Goal: Transaction & Acquisition: Purchase product/service

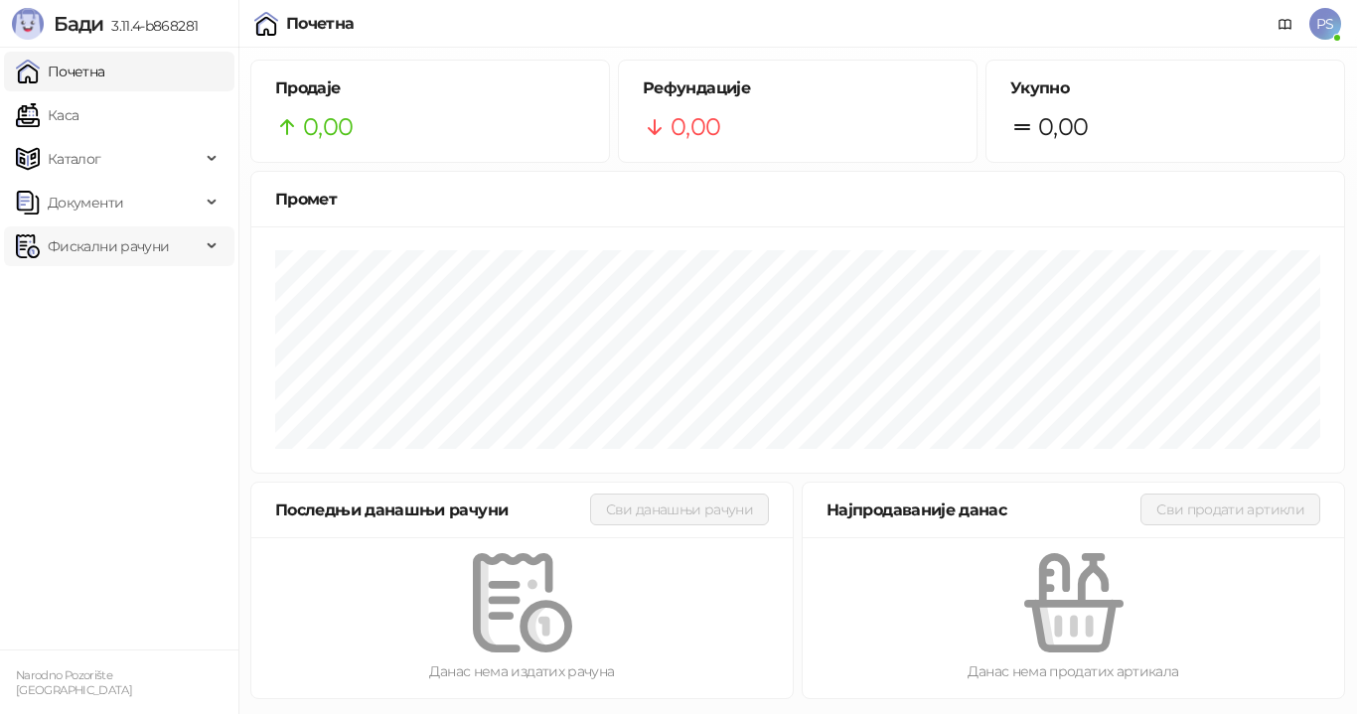
click at [119, 251] on span "Фискални рачуни" at bounding box center [108, 247] width 121 height 40
click at [129, 321] on link "По данима" at bounding box center [76, 334] width 105 height 40
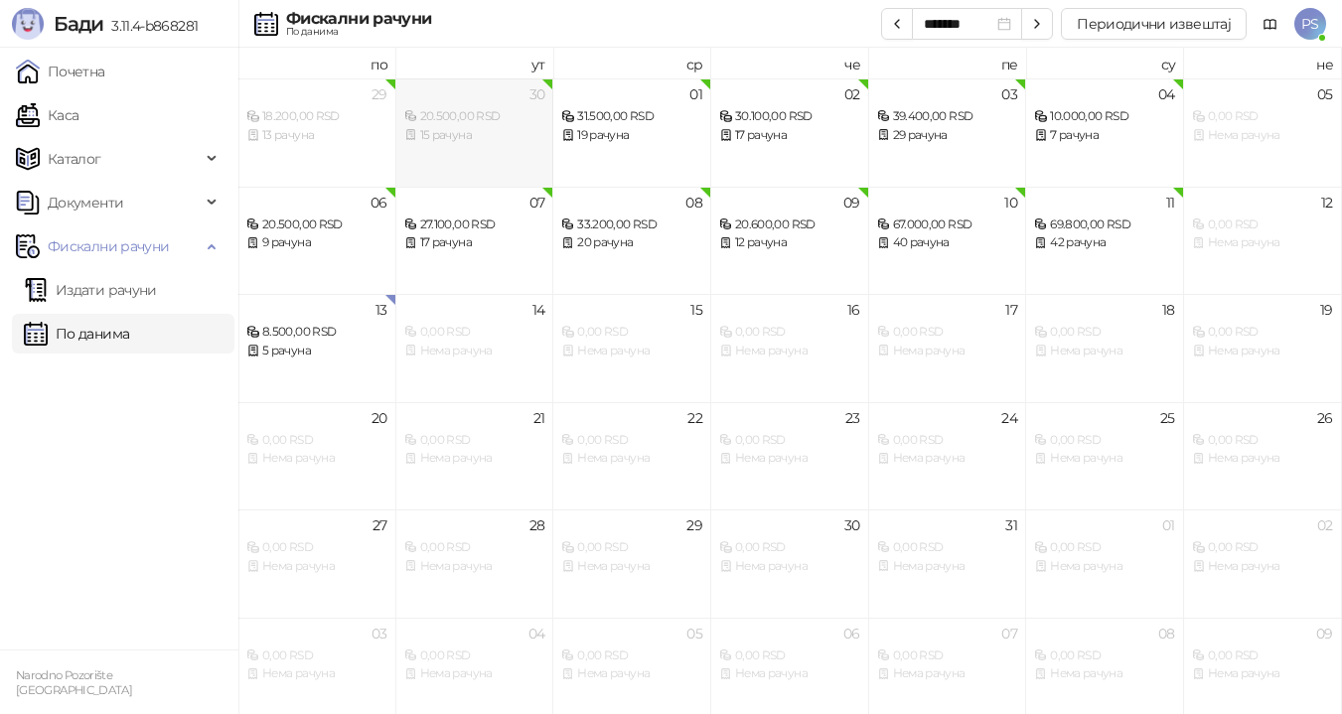
click at [470, 120] on div "20.500,00 RSD" at bounding box center [474, 116] width 141 height 19
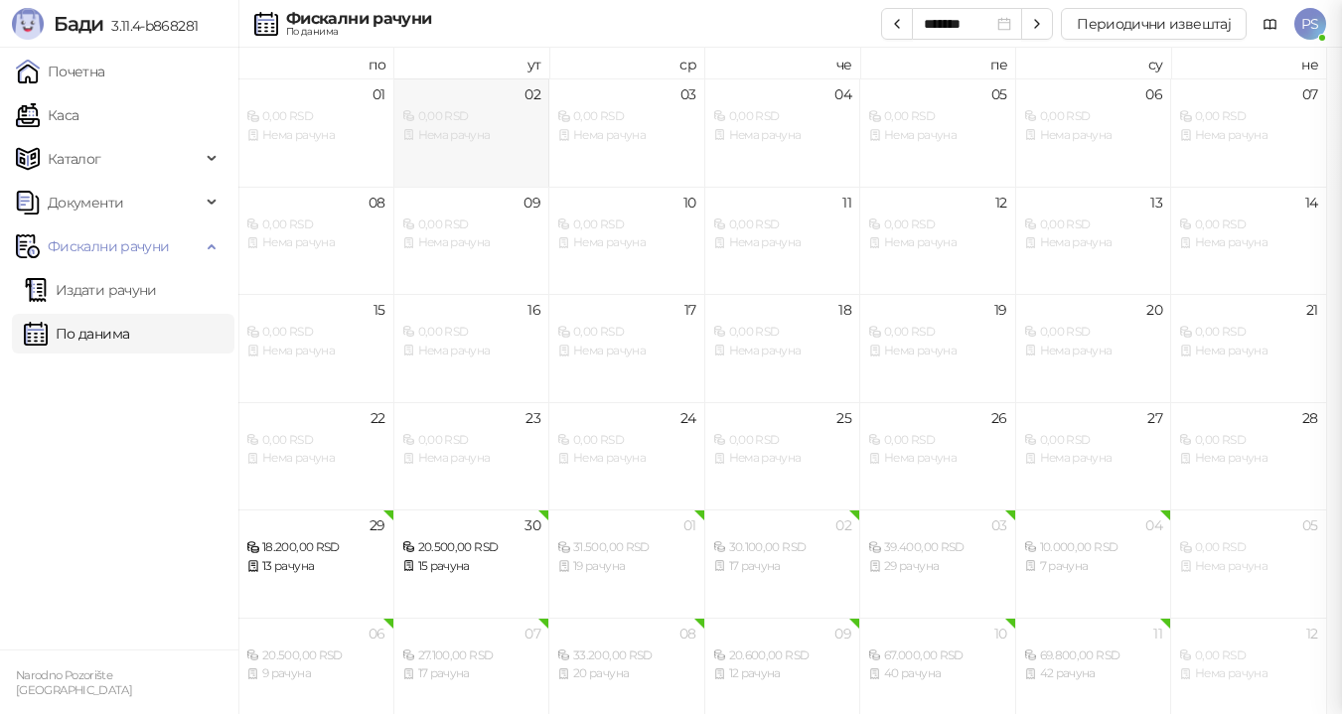
type input "*******"
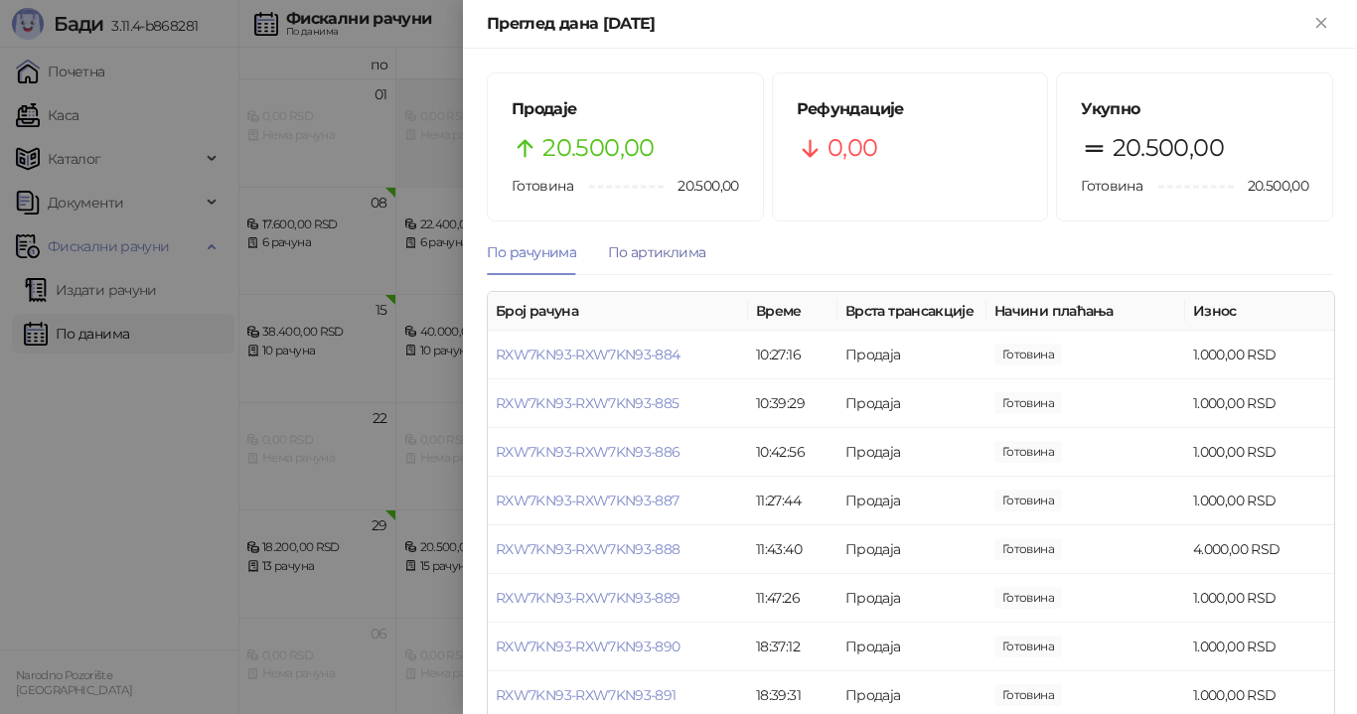
click at [654, 246] on div "По артиклима" at bounding box center [656, 252] width 97 height 22
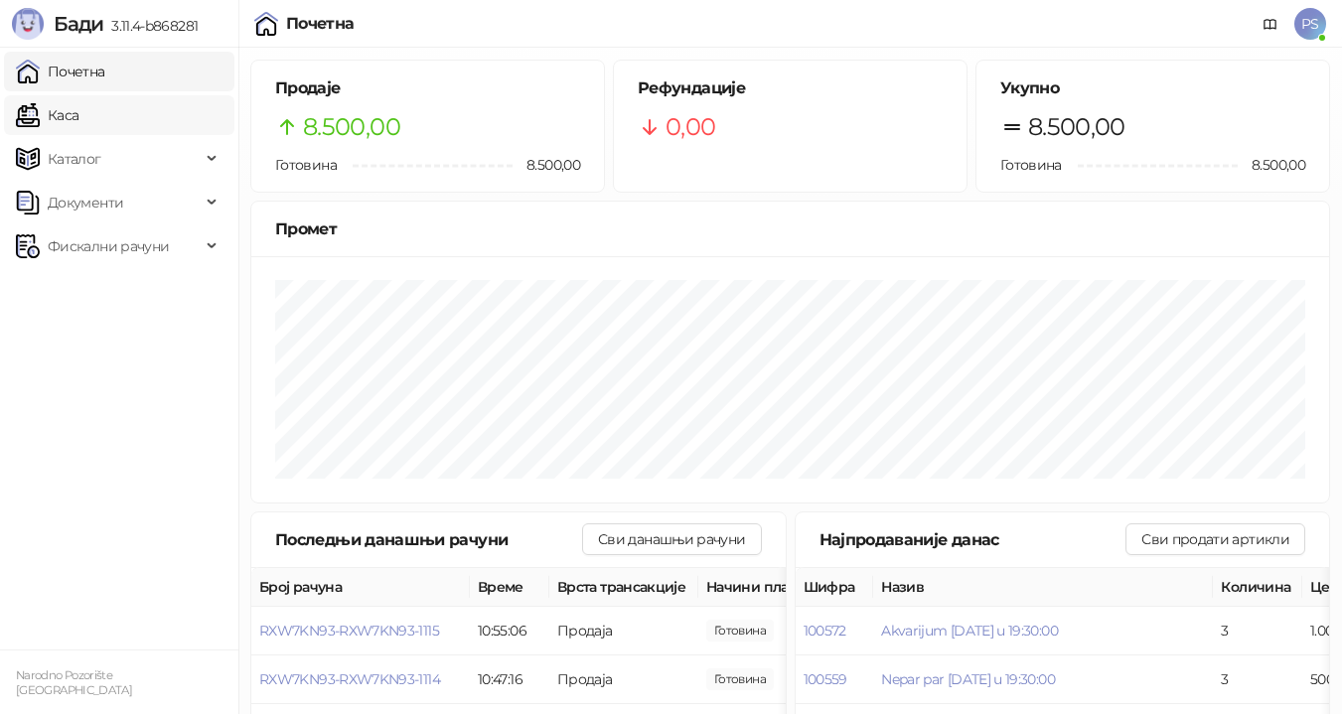
click at [78, 110] on link "Каса" at bounding box center [47, 115] width 63 height 40
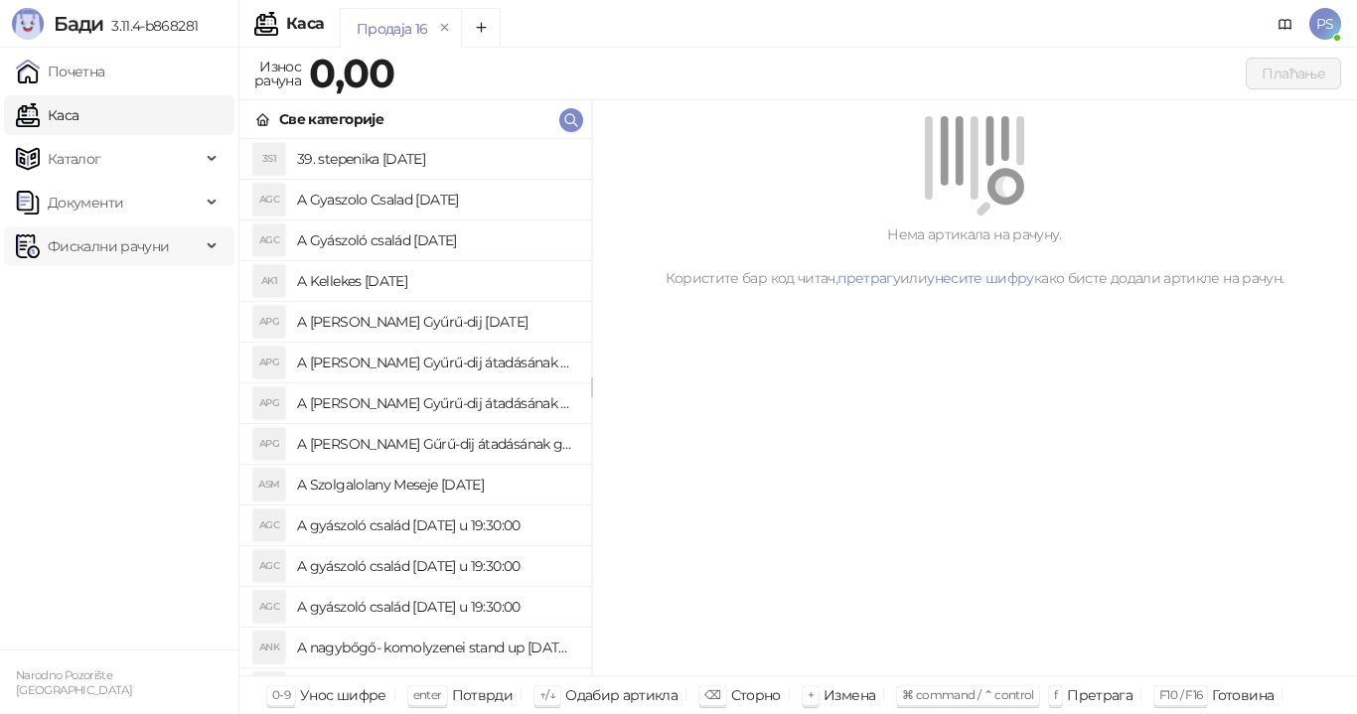
click at [100, 245] on span "Фискални рачуни" at bounding box center [108, 247] width 121 height 40
click at [121, 334] on link "По данима" at bounding box center [76, 334] width 105 height 40
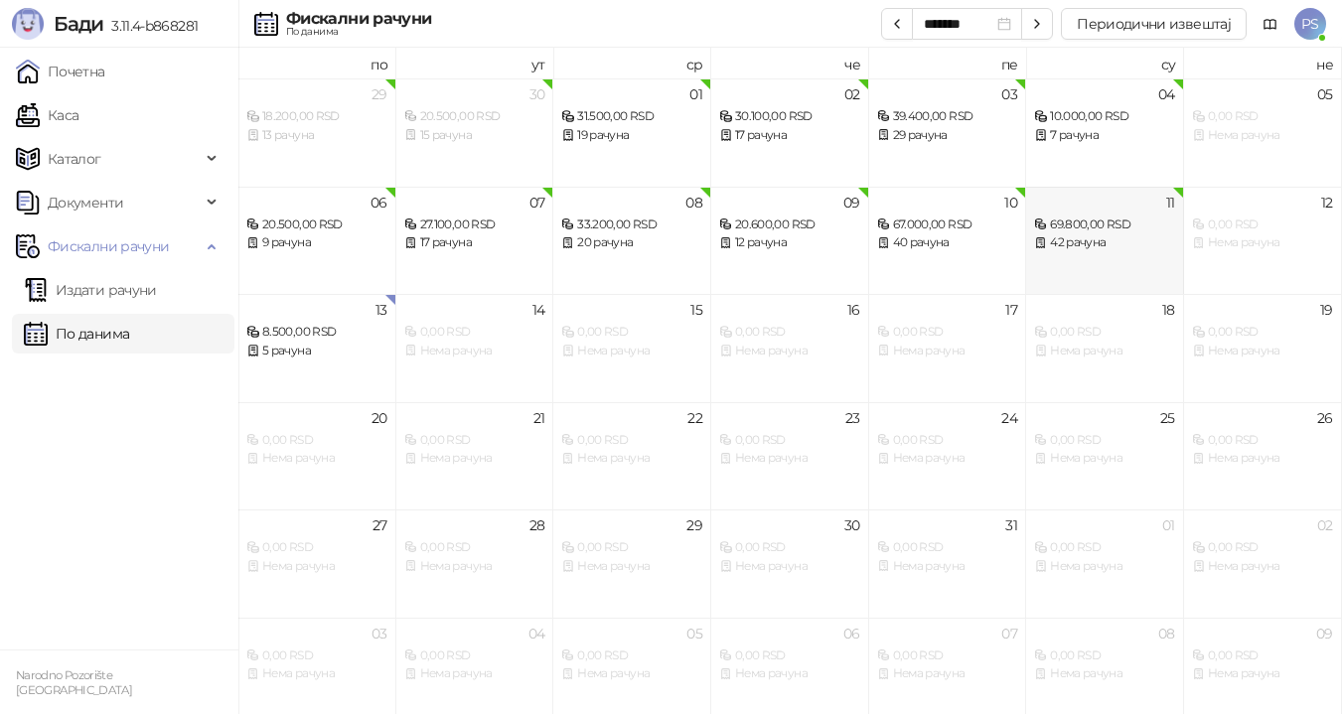
click at [1088, 246] on div "42 рачуна" at bounding box center [1104, 242] width 141 height 19
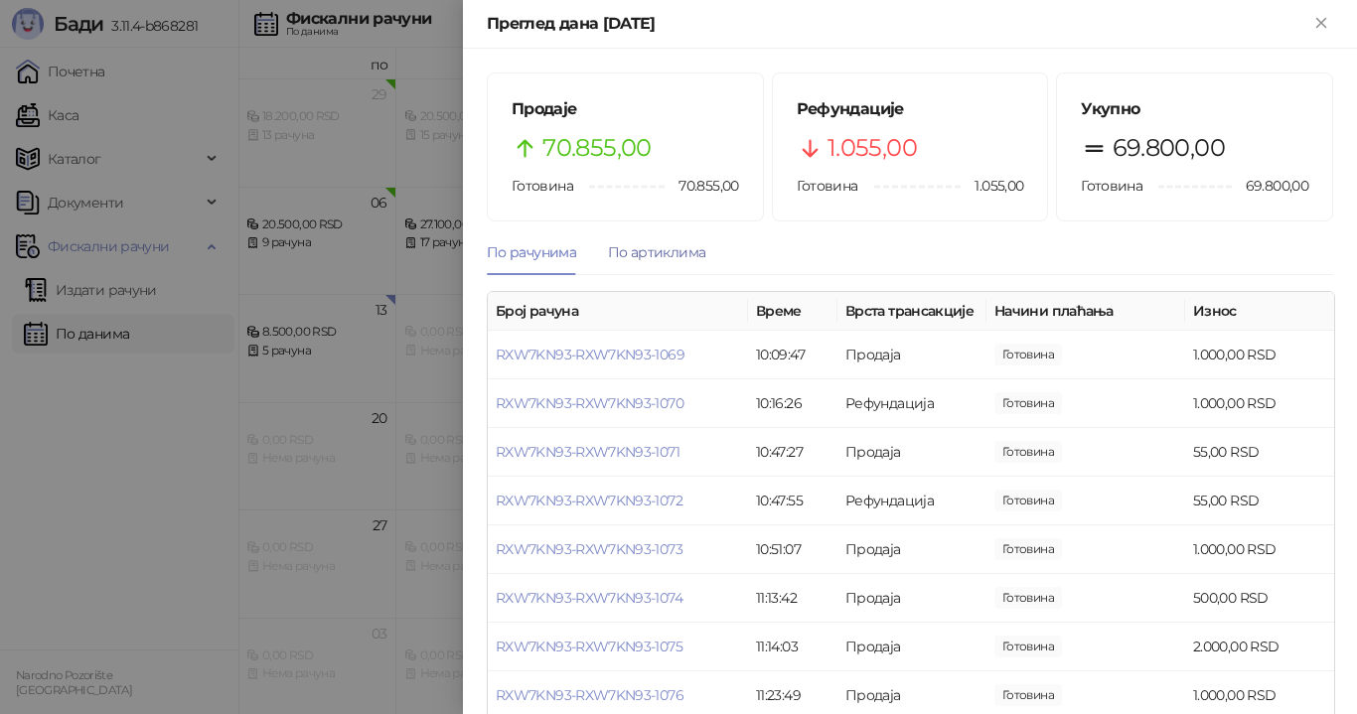
click at [683, 254] on div "По артиклима" at bounding box center [656, 252] width 97 height 22
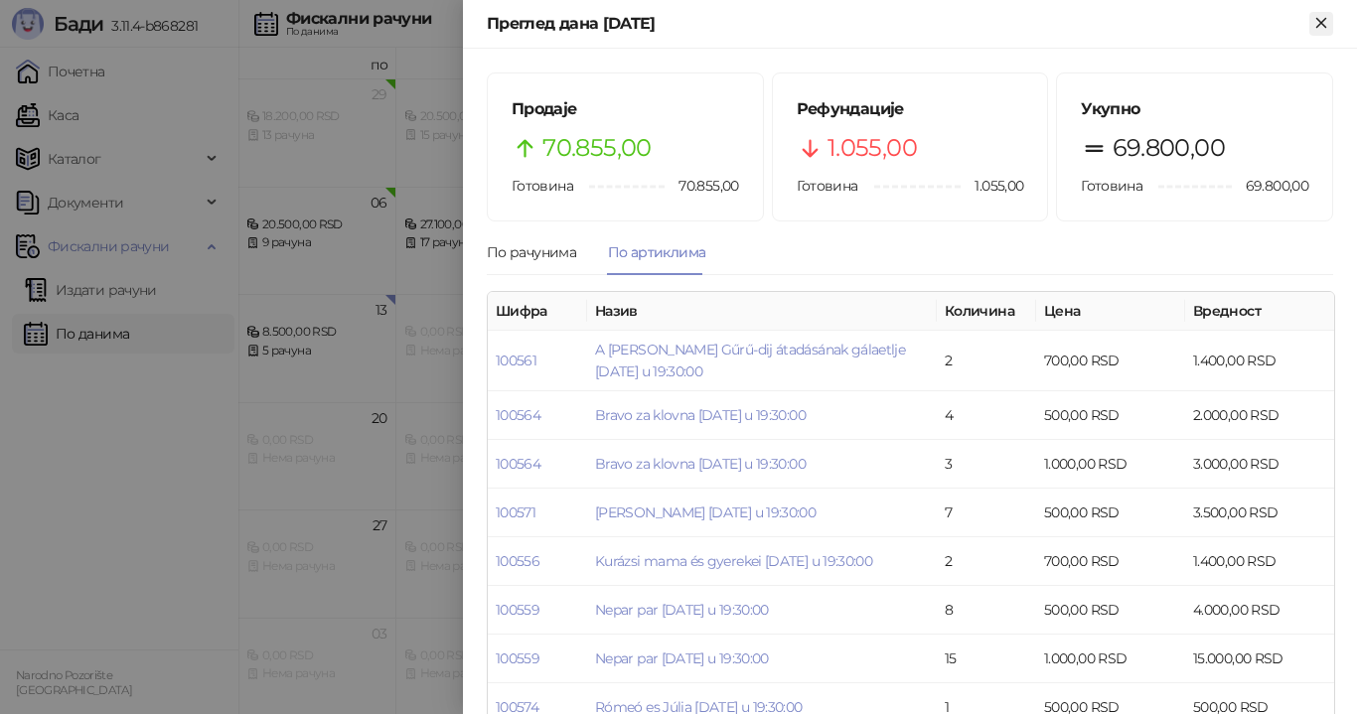
click at [1326, 16] on icon "Close" at bounding box center [1321, 23] width 18 height 18
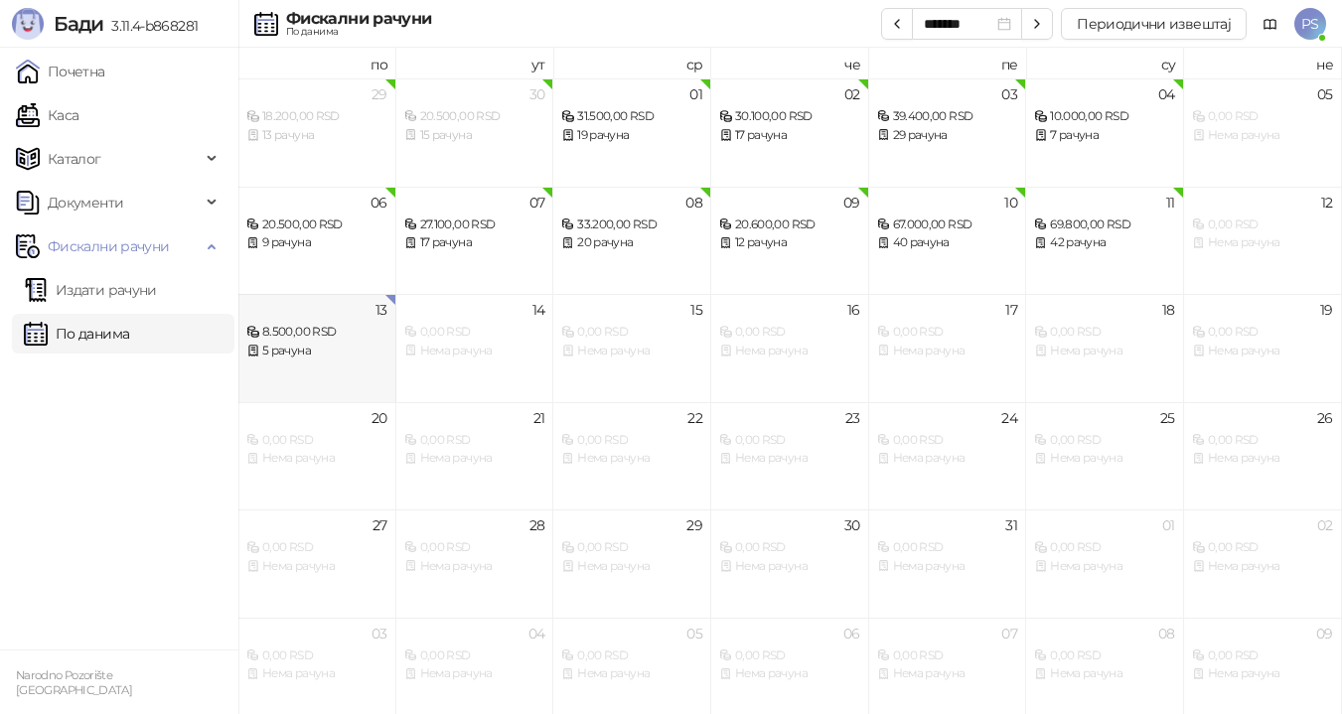
click at [334, 333] on div "8.500,00 RSD" at bounding box center [316, 332] width 141 height 19
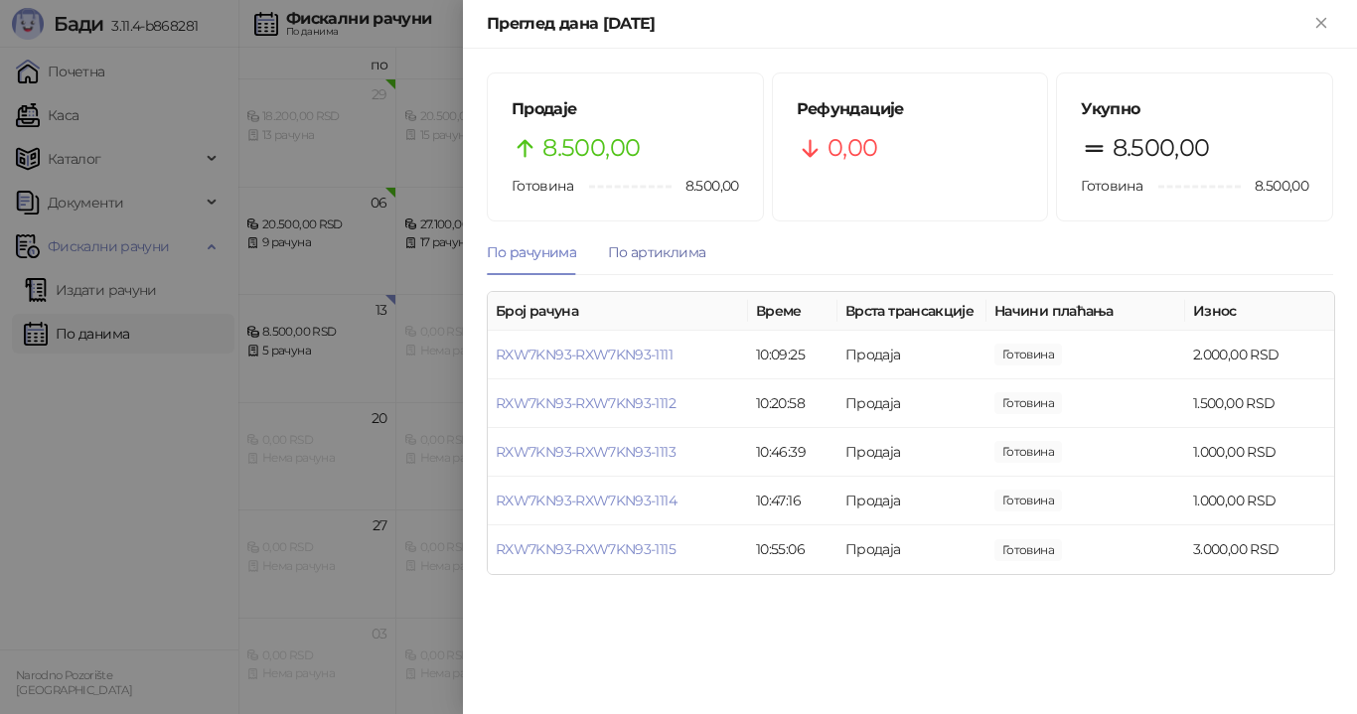
click at [676, 251] on div "По артиклима" at bounding box center [656, 252] width 97 height 22
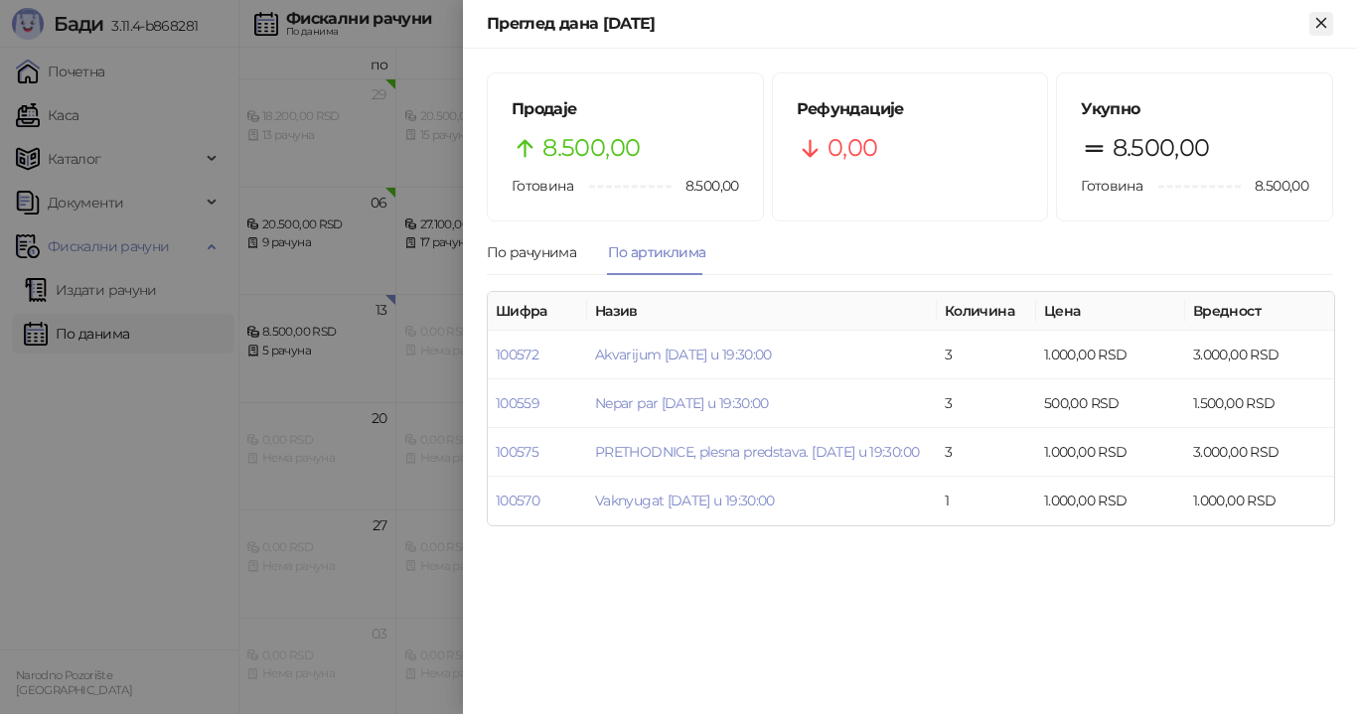
click at [1323, 27] on icon "Close" at bounding box center [1321, 23] width 18 height 18
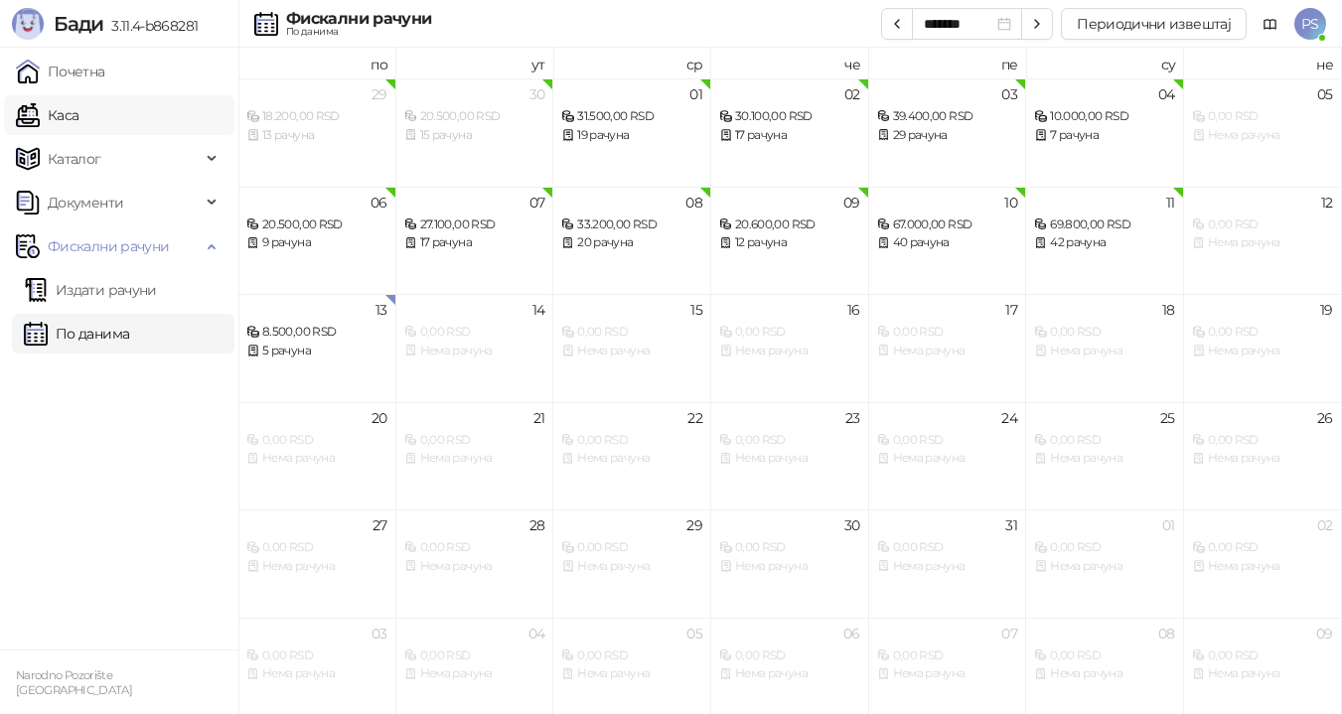
click at [78, 107] on link "Каса" at bounding box center [47, 115] width 63 height 40
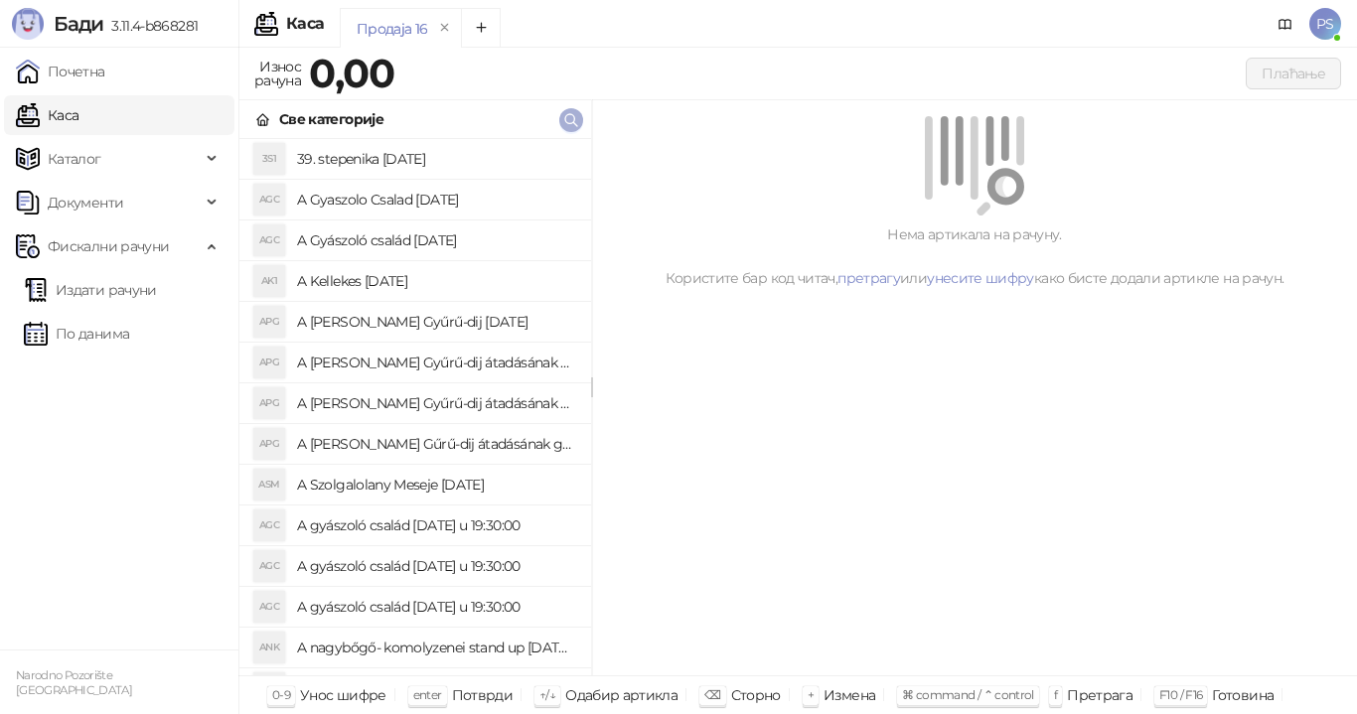
click at [567, 122] on icon "button" at bounding box center [571, 120] width 12 height 12
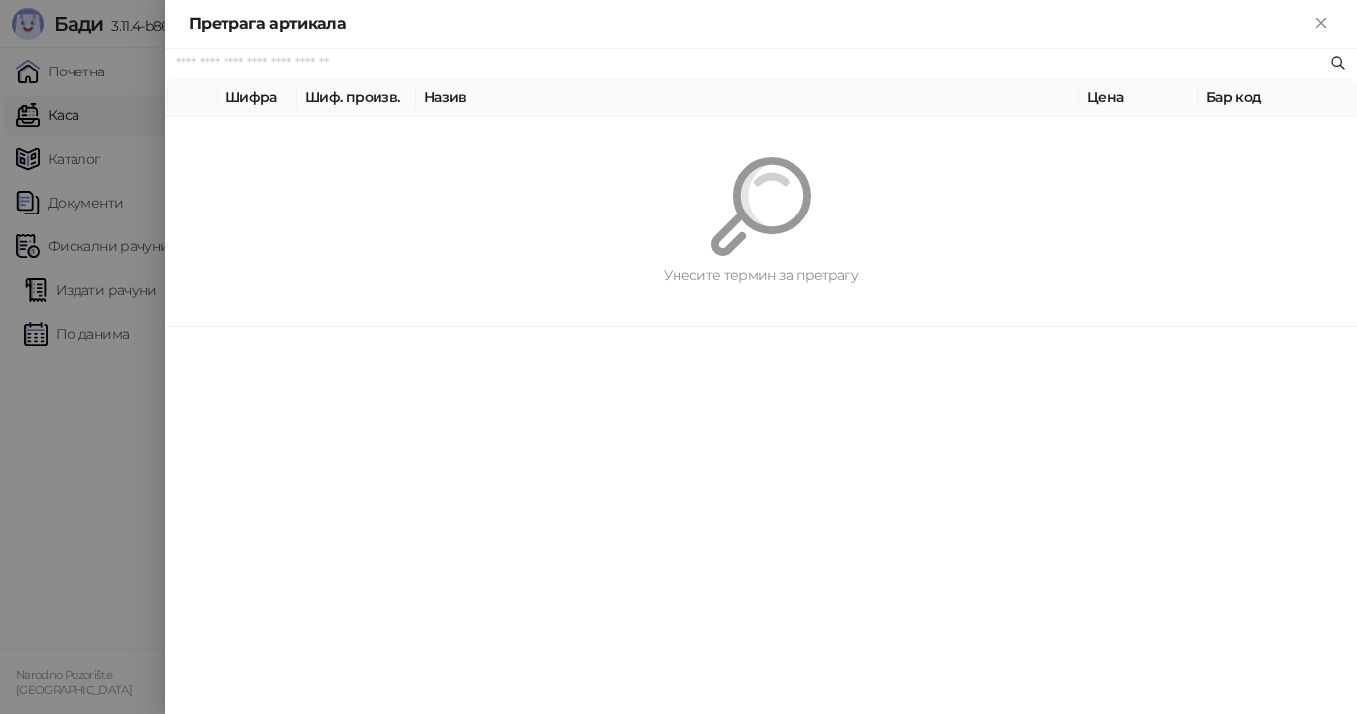
click at [357, 58] on input "text" at bounding box center [751, 64] width 1150 height 22
click at [1325, 26] on icon "Close" at bounding box center [1320, 22] width 9 height 9
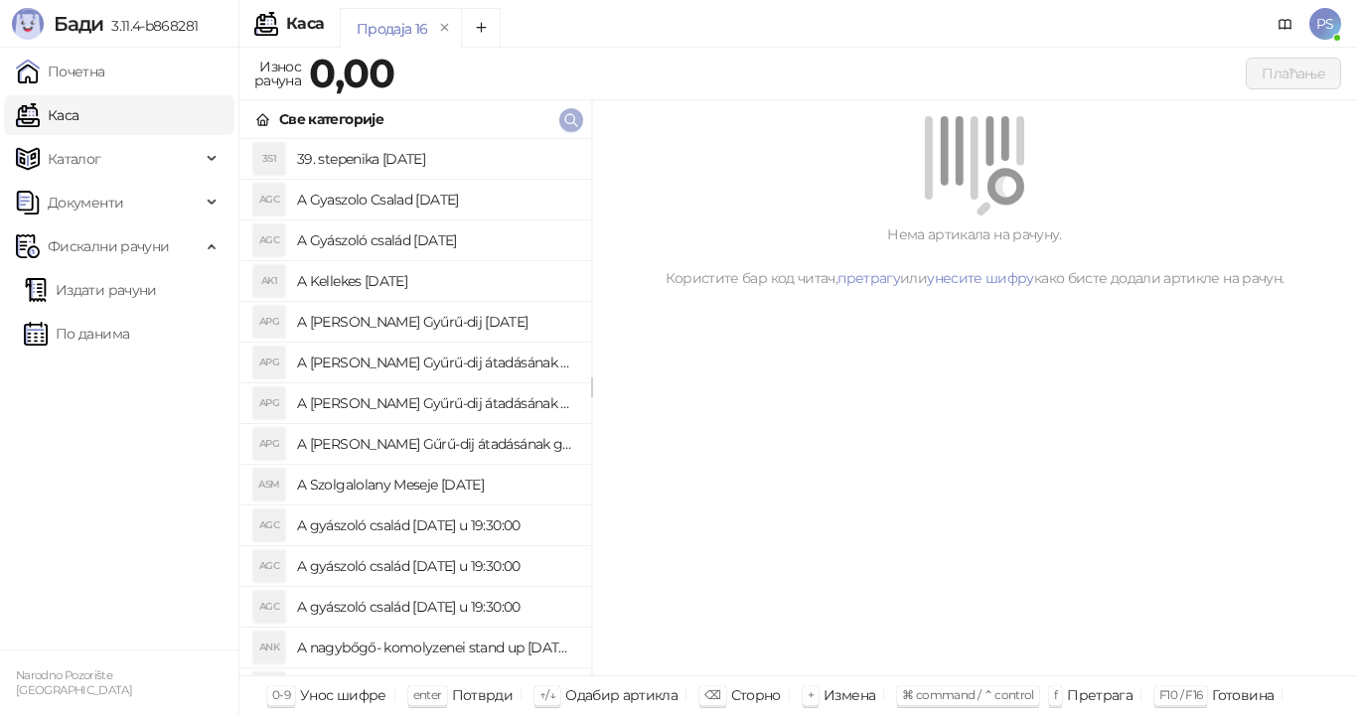
click at [569, 123] on icon "button" at bounding box center [571, 120] width 12 height 12
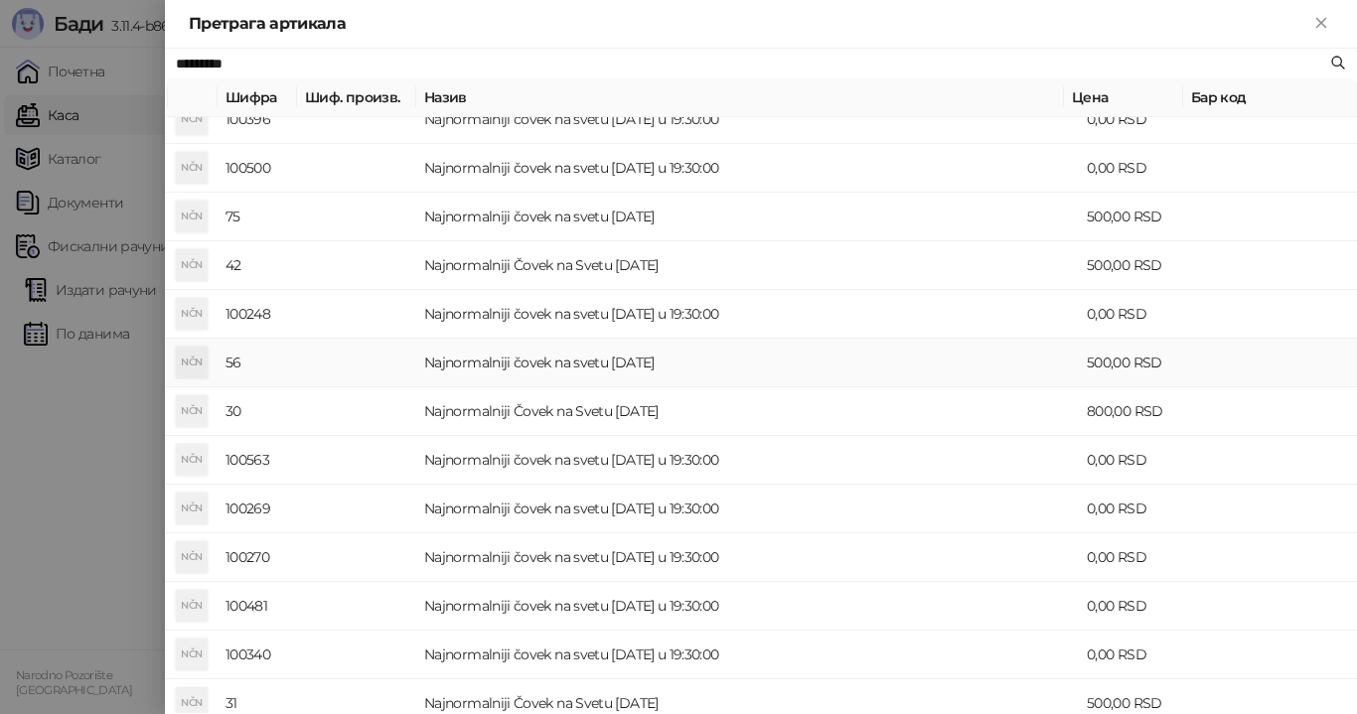
scroll to position [199, 0]
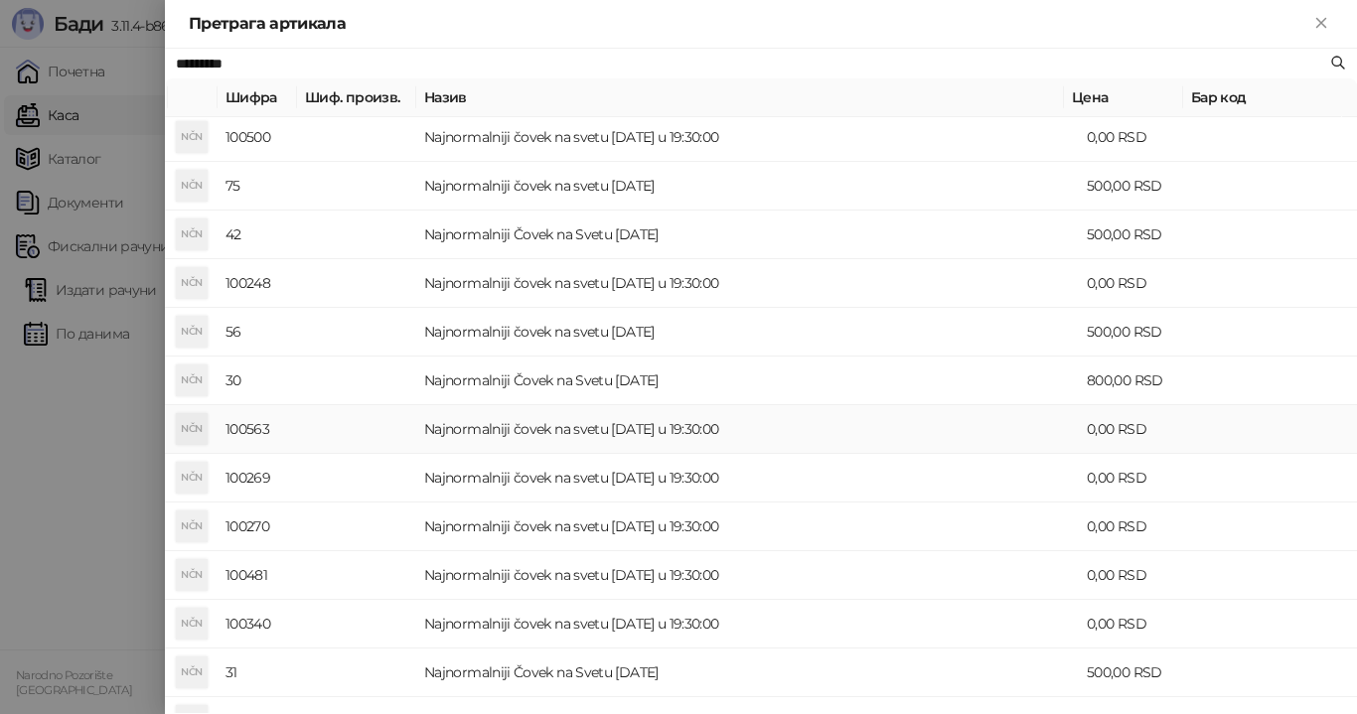
type input "*********"
click at [634, 429] on td "Najnormalniji čovek na svetu [DATE] u 19:30:00" at bounding box center [747, 429] width 663 height 49
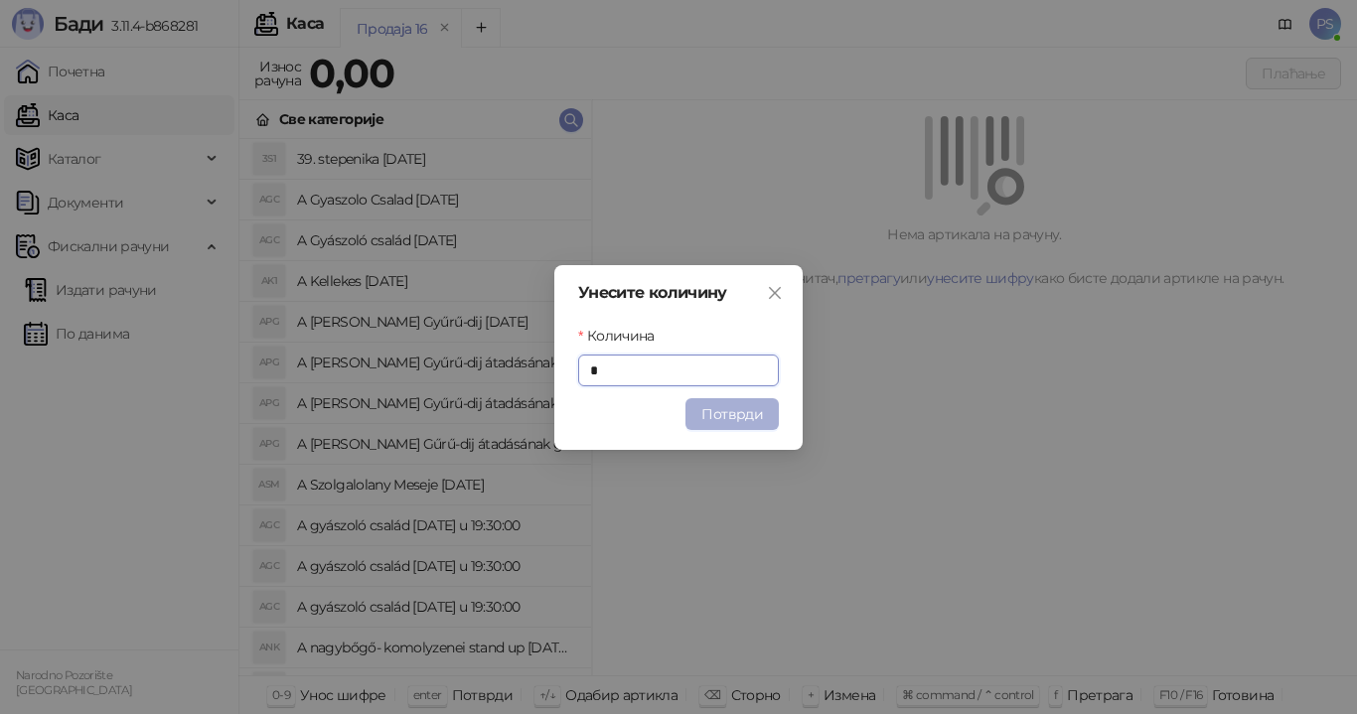
type input "*"
click at [753, 408] on button "Потврди" at bounding box center [732, 414] width 93 height 32
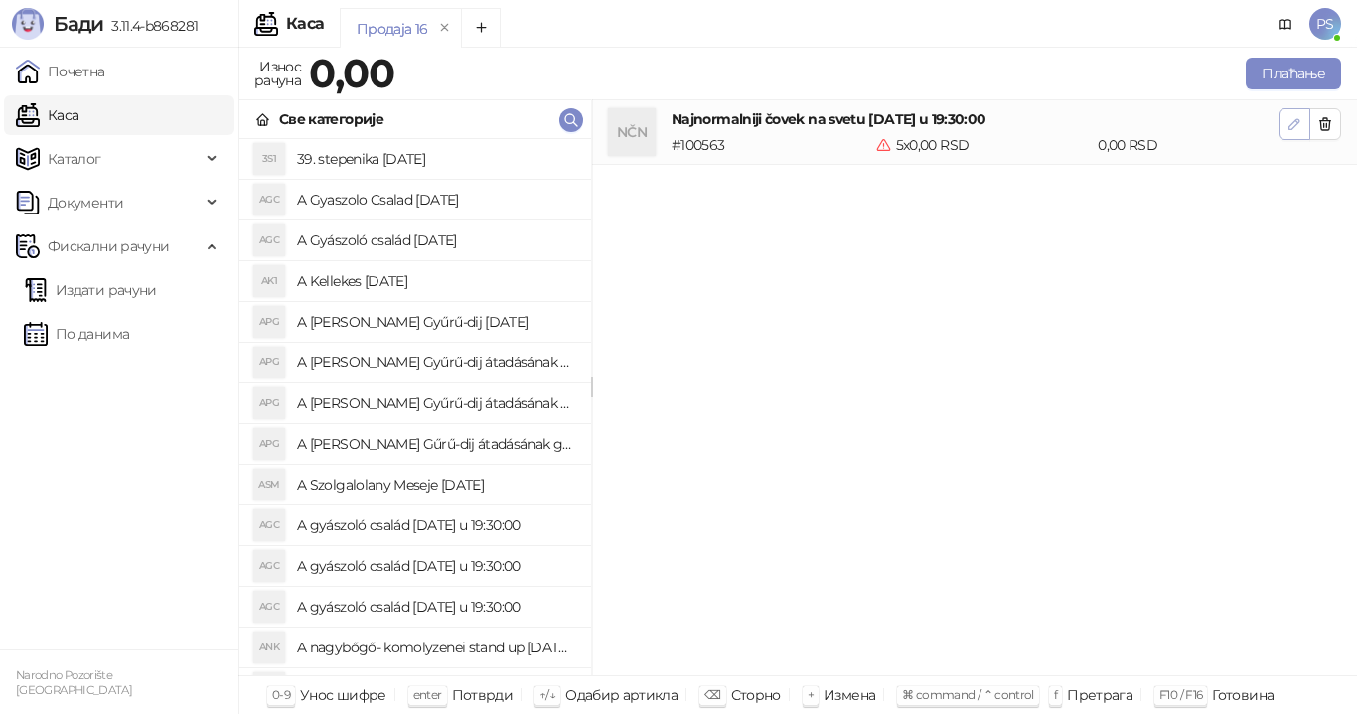
click at [1287, 125] on icon "button" at bounding box center [1295, 124] width 16 height 16
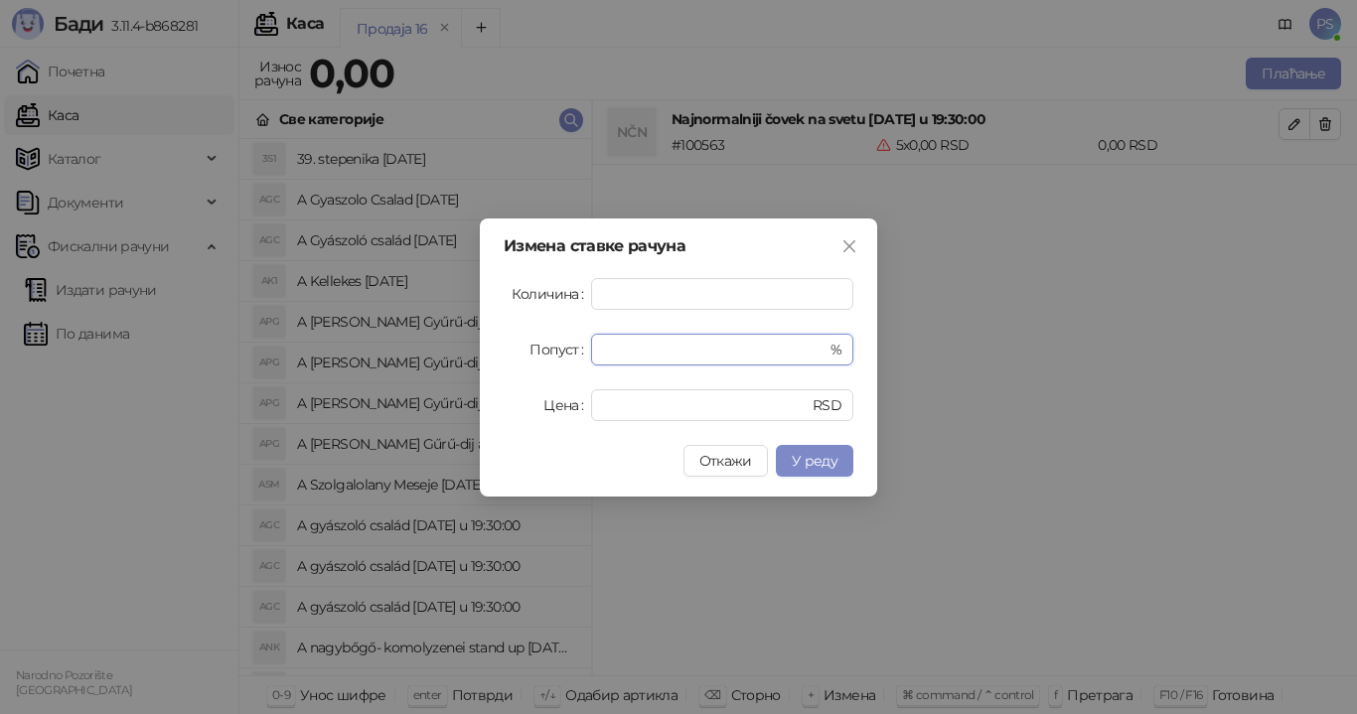
drag, startPoint x: 620, startPoint y: 349, endPoint x: 540, endPoint y: 358, distance: 80.0
click at [568, 354] on div "Попуст * %" at bounding box center [679, 350] width 350 height 32
type input "**"
drag, startPoint x: 616, startPoint y: 401, endPoint x: 536, endPoint y: 404, distance: 79.5
click at [539, 403] on div "Цена * RSD" at bounding box center [679, 405] width 350 height 32
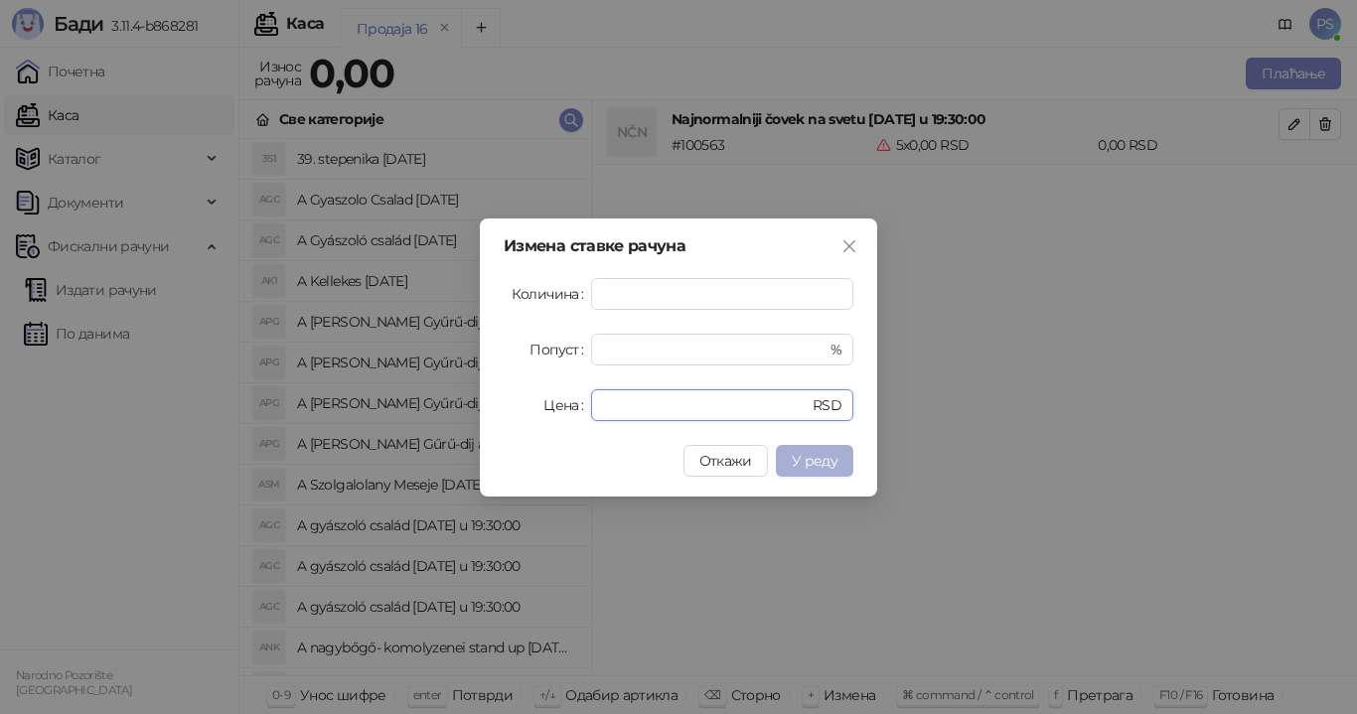
type input "****"
click at [832, 458] on span "У реду" at bounding box center [815, 461] width 46 height 18
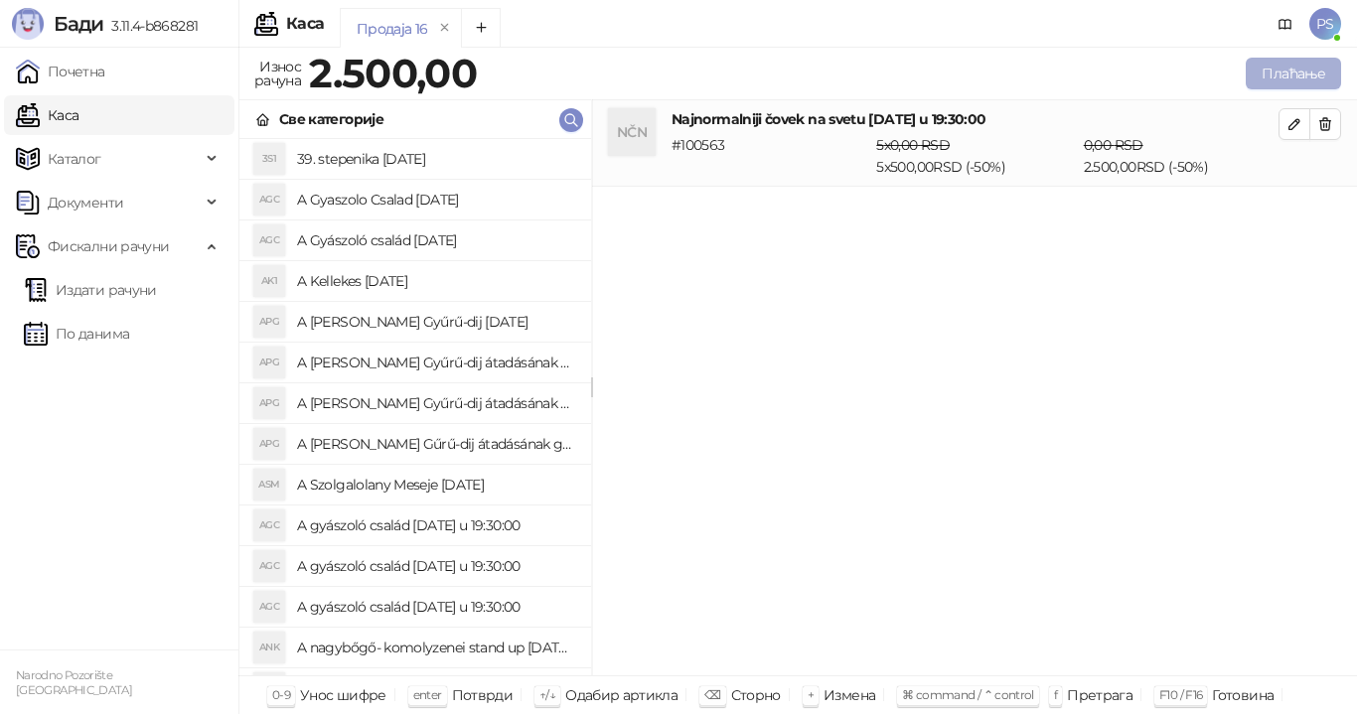
click at [1282, 70] on button "Плаћање" at bounding box center [1293, 74] width 95 height 32
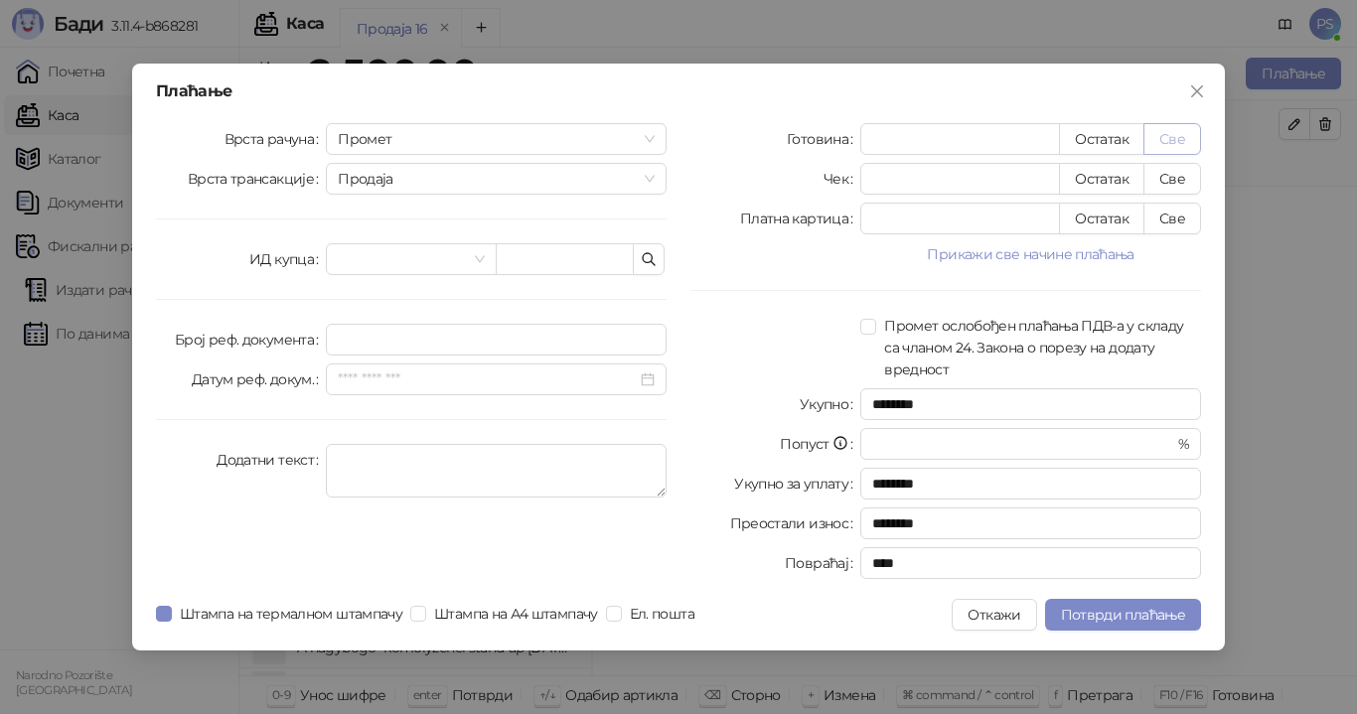
click at [1172, 142] on button "Све" at bounding box center [1173, 139] width 58 height 32
type input "****"
click at [1094, 621] on span "Потврди плаћање" at bounding box center [1123, 615] width 124 height 18
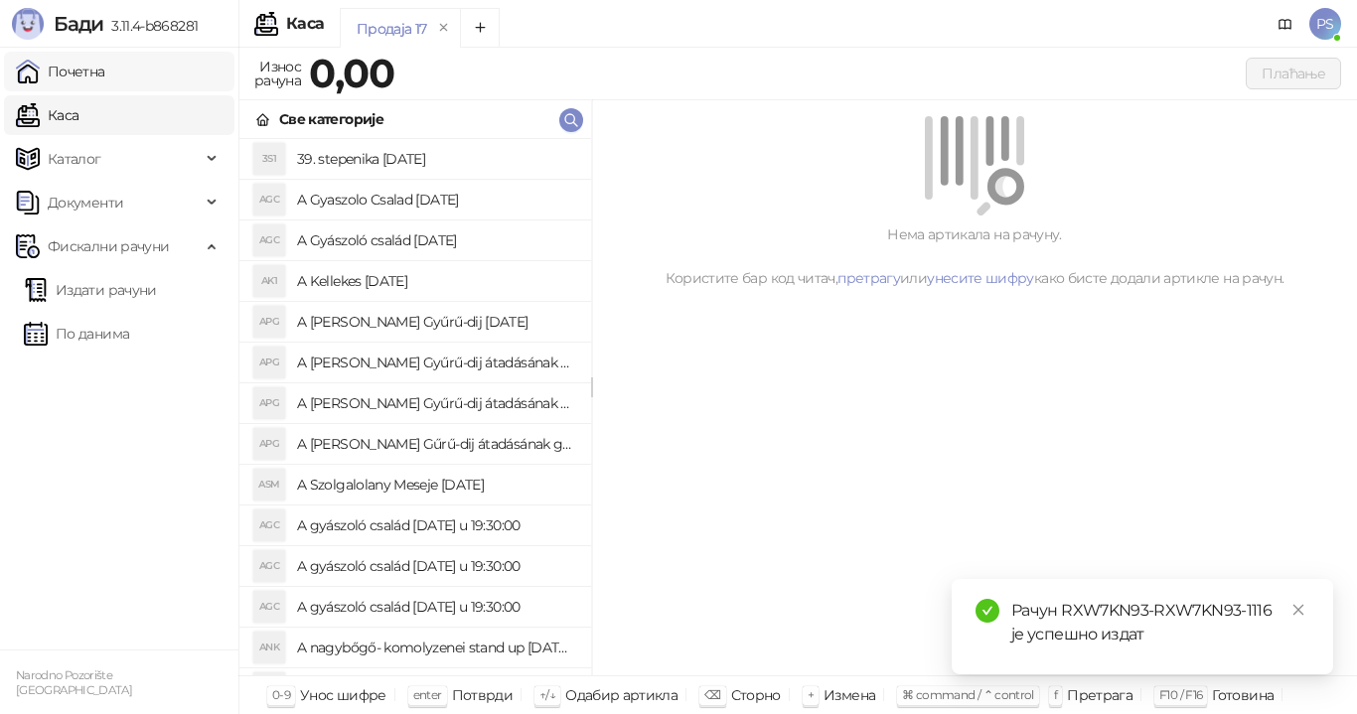
click at [60, 64] on link "Почетна" at bounding box center [60, 72] width 89 height 40
